Goal: Task Accomplishment & Management: Manage account settings

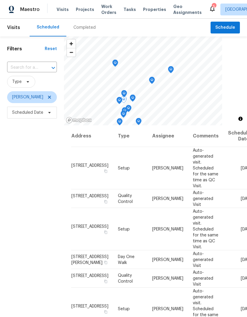
click at [0, 0] on icon at bounding box center [0, 0] width 0 height 0
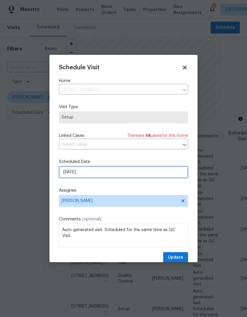
click at [144, 174] on input "8/28/2025" at bounding box center [123, 172] width 129 height 12
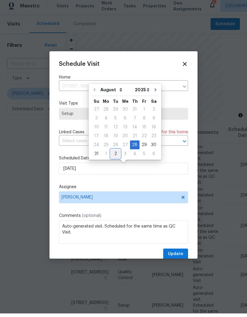
click at [112, 155] on div "2" at bounding box center [115, 157] width 9 height 8
type input "9/2/2025"
select select "8"
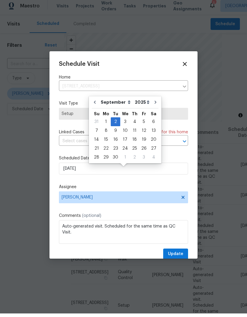
scroll to position [4, 0]
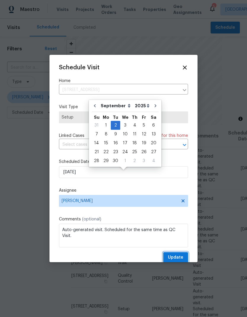
click at [177, 257] on span "Update" at bounding box center [175, 257] width 15 height 7
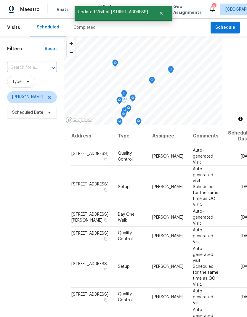
click at [0, 0] on icon at bounding box center [0, 0] width 0 height 0
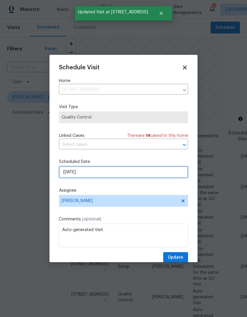
click at [119, 175] on input "8/28/2025" at bounding box center [123, 172] width 129 height 12
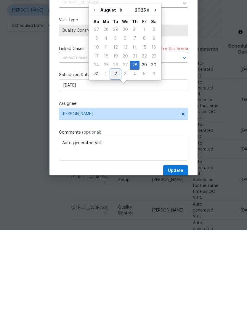
click at [114, 157] on div "2" at bounding box center [115, 161] width 9 height 8
type input "9/2/2025"
select select "8"
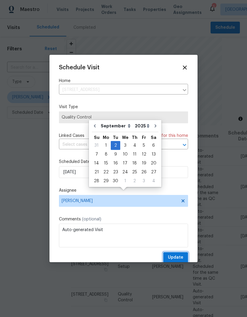
click at [178, 258] on span "Update" at bounding box center [175, 257] width 15 height 7
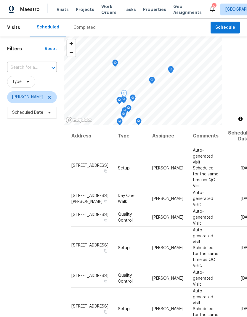
click at [0, 0] on icon at bounding box center [0, 0] width 0 height 0
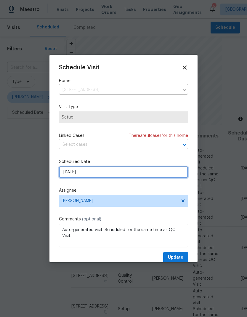
click at [116, 170] on input "8/29/2025" at bounding box center [123, 172] width 129 height 12
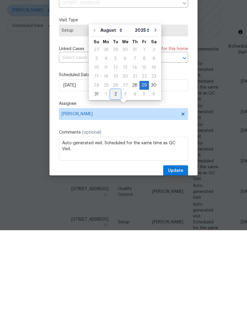
click at [113, 177] on div "2" at bounding box center [115, 181] width 9 height 8
type input "9/2/2025"
select select "8"
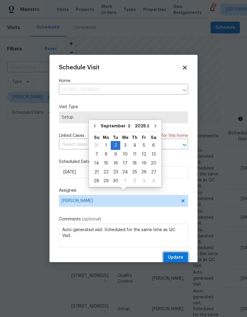
click at [178, 256] on span "Update" at bounding box center [175, 257] width 15 height 7
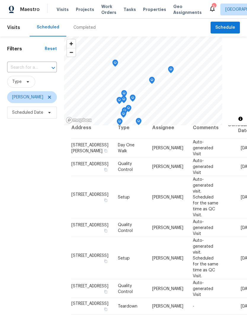
scroll to position [7, 0]
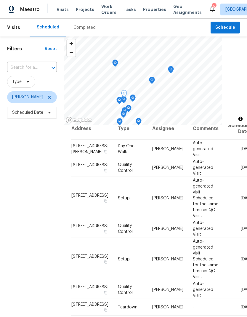
click at [0, 0] on icon at bounding box center [0, 0] width 0 height 0
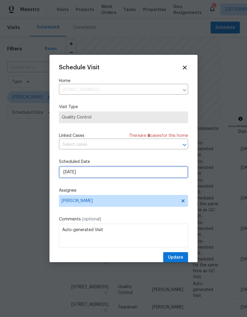
click at [116, 170] on input "8/29/2025" at bounding box center [123, 172] width 129 height 12
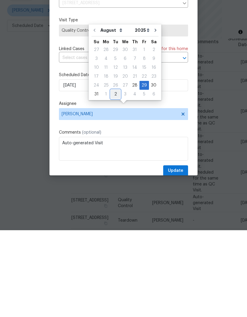
click at [114, 177] on div "2" at bounding box center [115, 181] width 9 height 8
type input "9/2/2025"
select select "8"
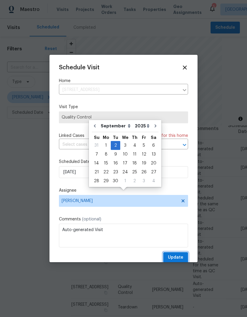
click at [180, 258] on span "Update" at bounding box center [175, 257] width 15 height 7
